Goal: Find specific page/section: Find specific page/section

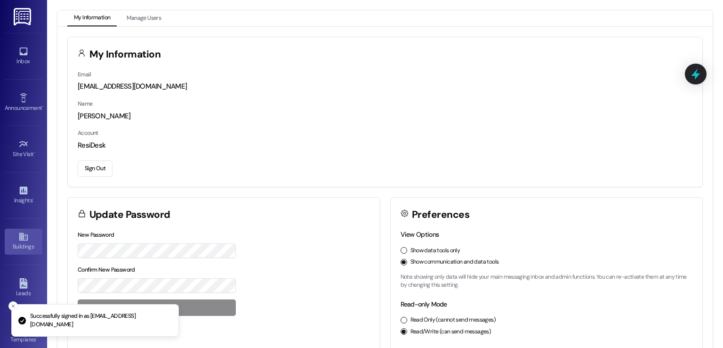
click at [21, 242] on div "Buildings" at bounding box center [23, 246] width 47 height 9
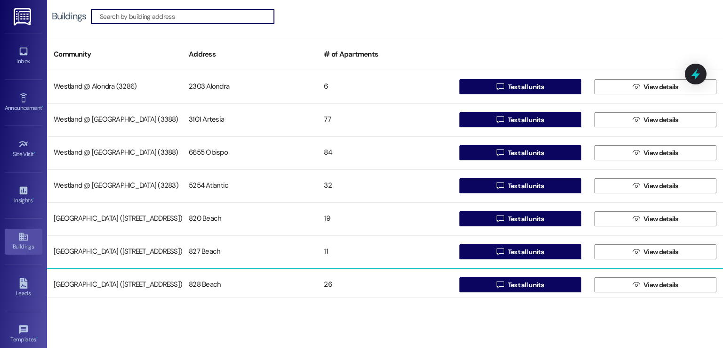
scroll to position [40139, 0]
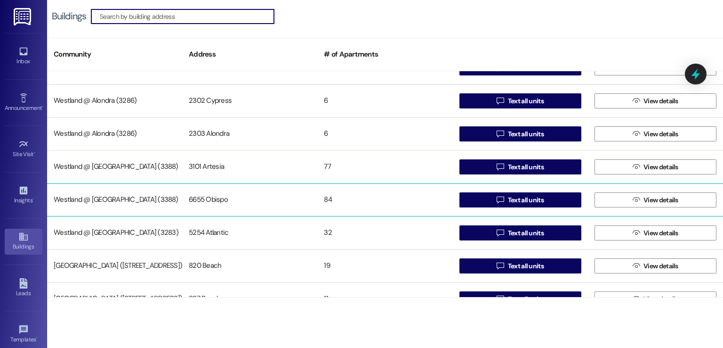
click at [224, 194] on div "6655 Obispo" at bounding box center [249, 199] width 135 height 19
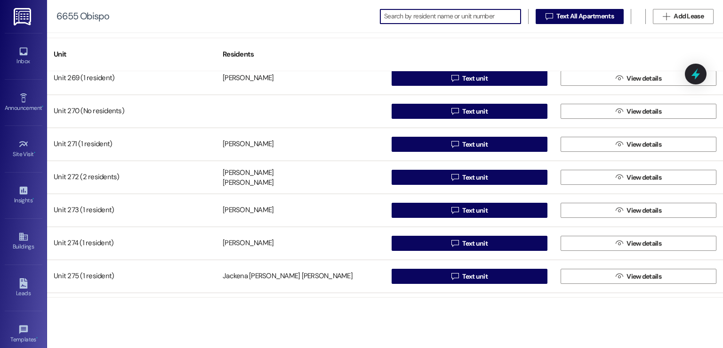
scroll to position [2072, 0]
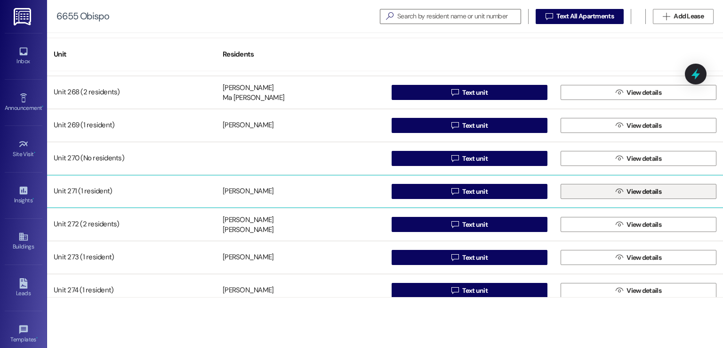
click at [616, 191] on icon "" at bounding box center [619, 191] width 7 height 8
